Goal: Check status

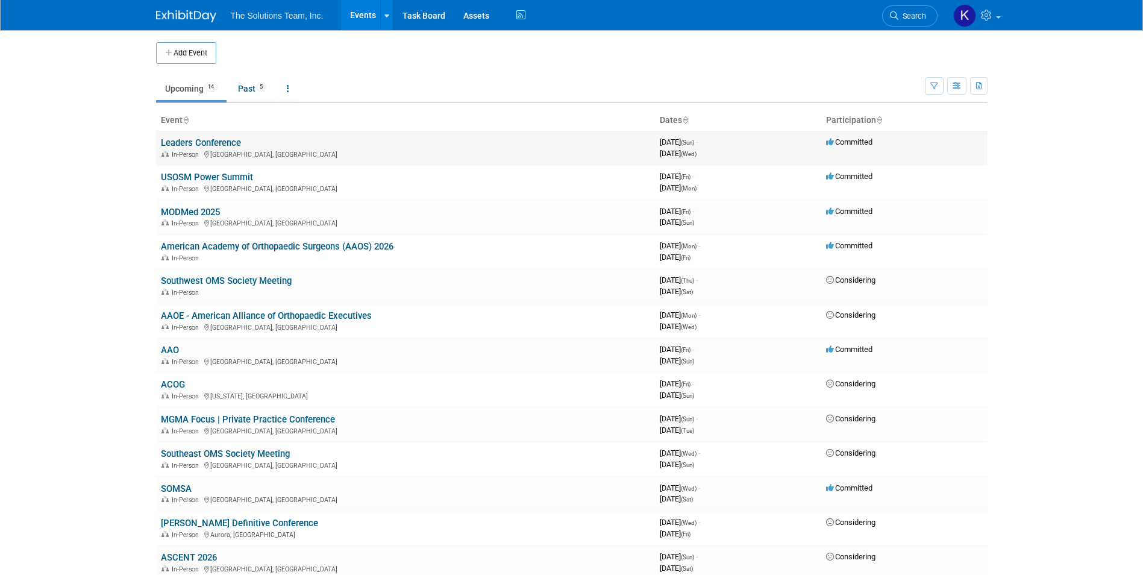
click at [216, 145] on link "Leaders Conference" at bounding box center [201, 142] width 80 height 11
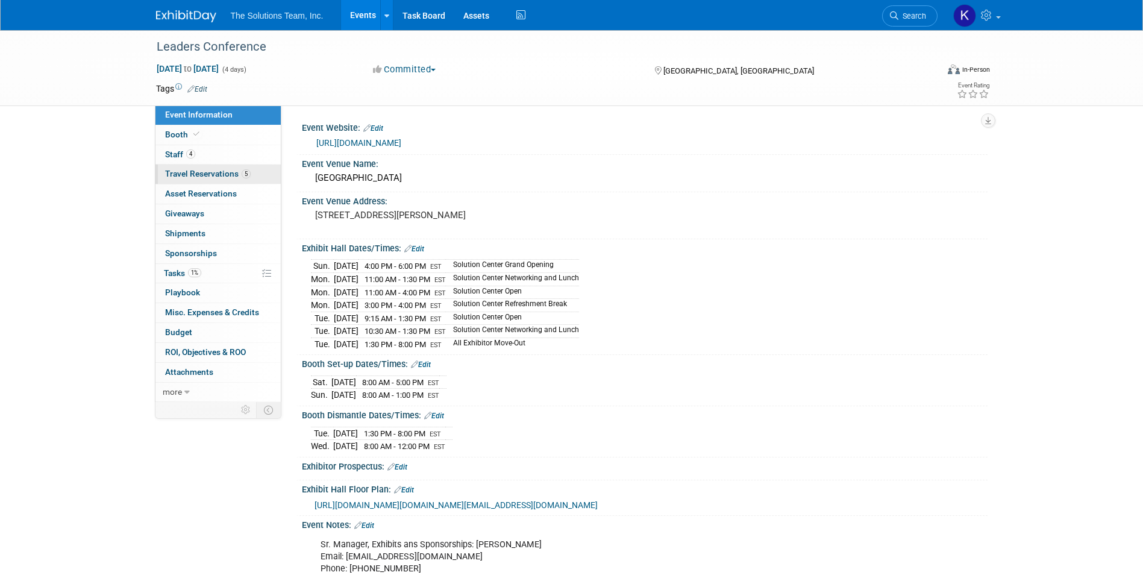
click at [232, 183] on link "5 Travel Reservations 5" at bounding box center [217, 173] width 125 height 19
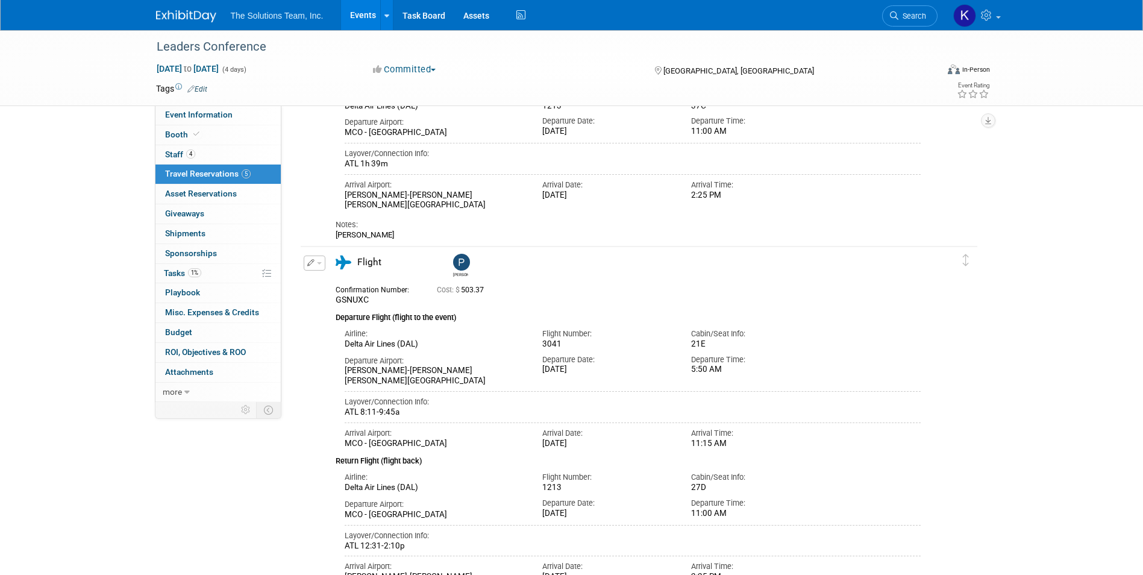
scroll to position [301, 0]
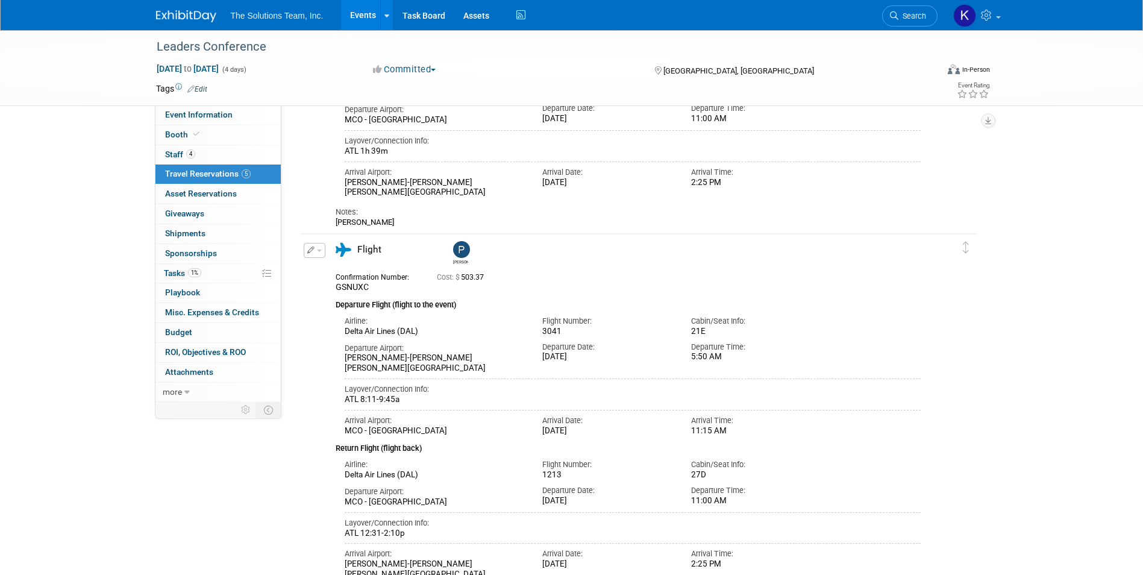
drag, startPoint x: 371, startPoint y: 286, endPoint x: 334, endPoint y: 283, distance: 36.9
click at [334, 283] on div "Confirmation Number: GSNUXC" at bounding box center [376, 280] width 101 height 23
drag, startPoint x: 334, startPoint y: 283, endPoint x: 348, endPoint y: 291, distance: 15.9
click at [348, 291] on span "GSNUXC" at bounding box center [352, 287] width 33 height 10
drag, startPoint x: 368, startPoint y: 289, endPoint x: 334, endPoint y: 287, distance: 34.4
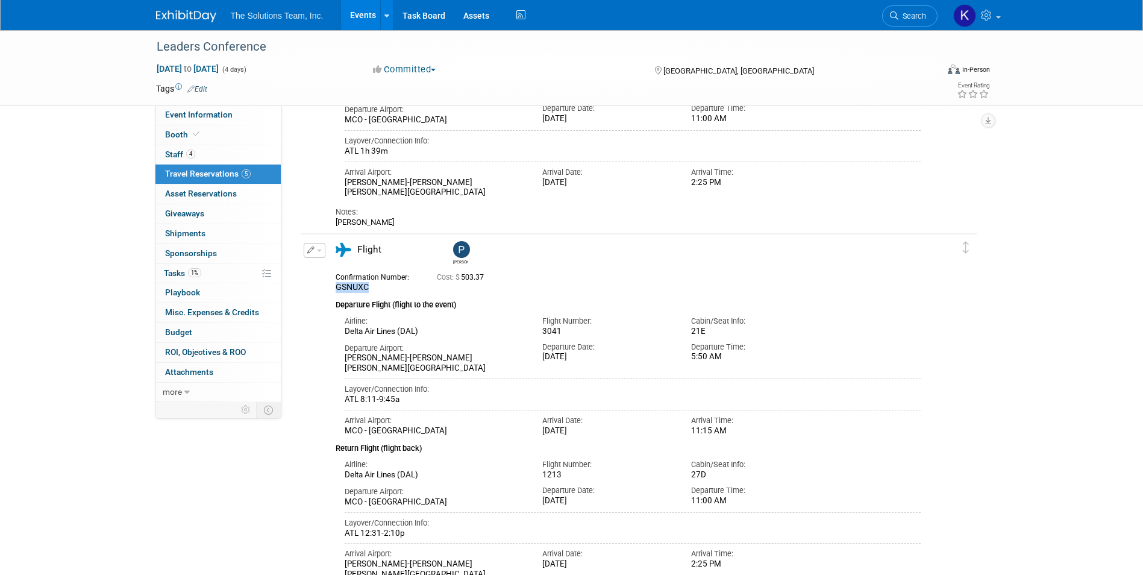
click at [334, 287] on div "Confirmation Number: GSNUXC" at bounding box center [376, 280] width 101 height 23
copy span "GSNUXC"
